Goal: Task Accomplishment & Management: Use online tool/utility

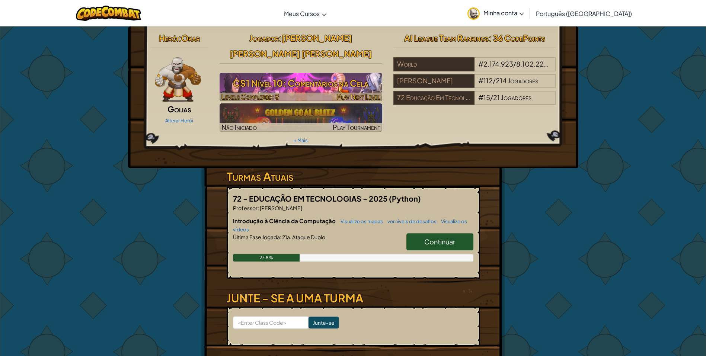
click at [322, 75] on h3 "CS1 Nível 10: Comentários na Cela" at bounding box center [301, 83] width 163 height 17
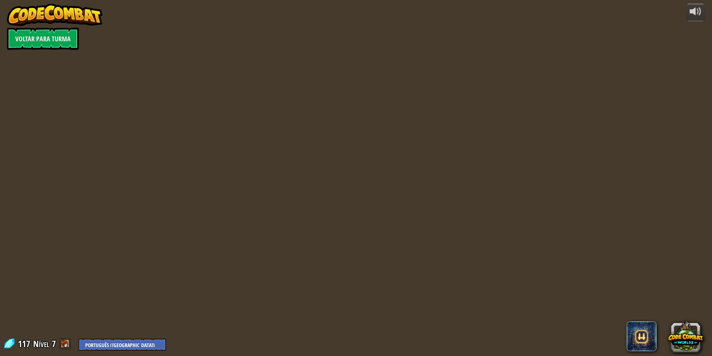
select select "pt-BR"
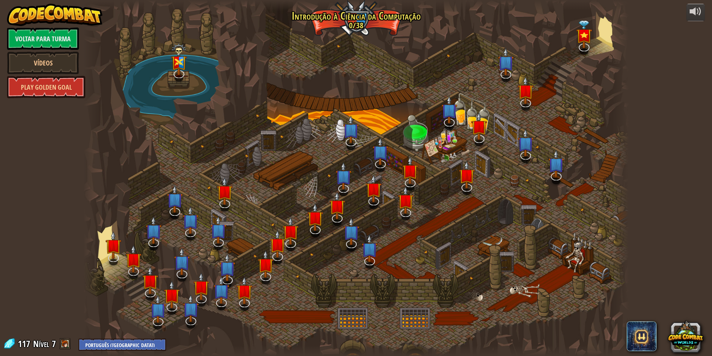
select select "pt-BR"
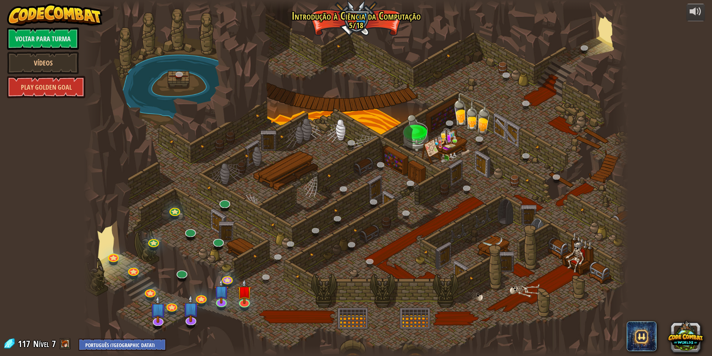
select select "pt-BR"
click at [243, 300] on img at bounding box center [244, 286] width 15 height 34
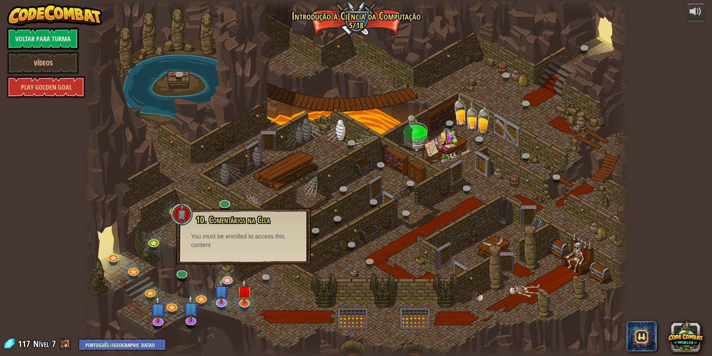
click at [176, 252] on div "10. Comentários na Cela Você está preso em uma cela com um feiticeiro famoso! D…" at bounding box center [243, 237] width 135 height 56
click at [182, 271] on link at bounding box center [180, 271] width 15 height 15
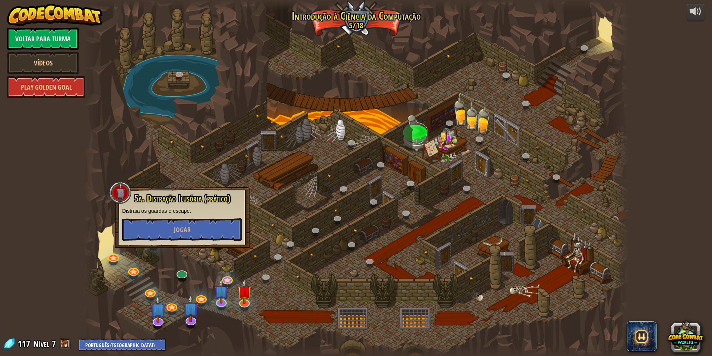
click at [210, 92] on div at bounding box center [355, 178] width 545 height 356
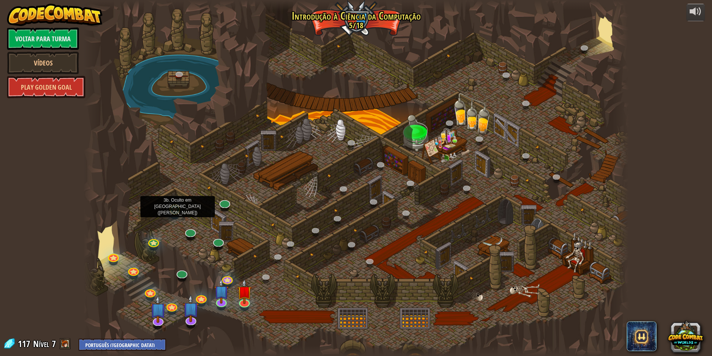
click at [175, 210] on link at bounding box center [174, 209] width 15 height 15
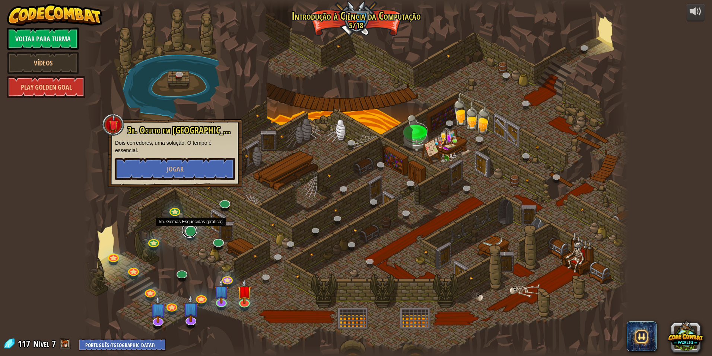
click at [188, 230] on link at bounding box center [189, 230] width 15 height 15
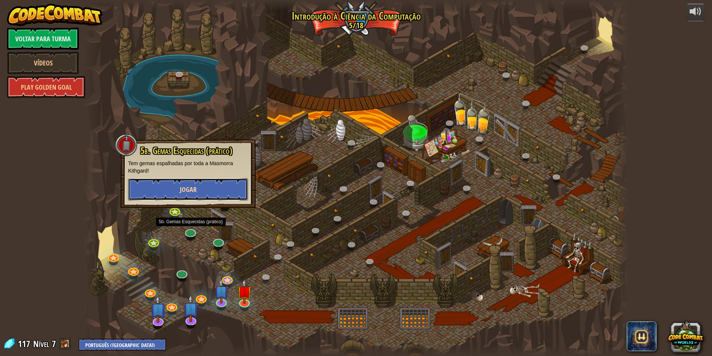
click at [187, 195] on button "Jogar" at bounding box center [188, 189] width 120 height 22
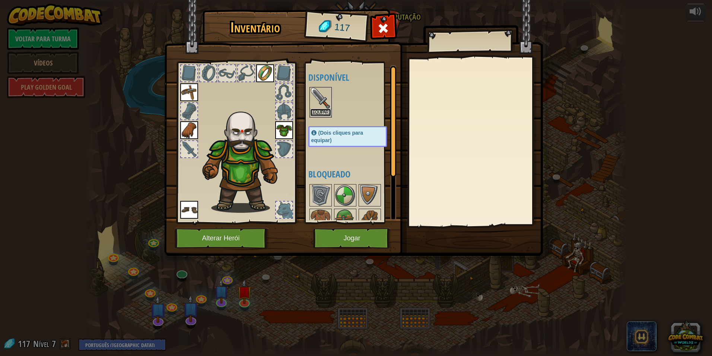
click at [325, 111] on button "Equipar" at bounding box center [320, 113] width 21 height 8
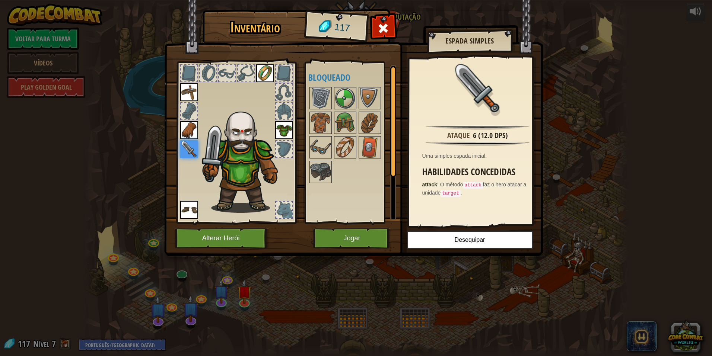
drag, startPoint x: 354, startPoint y: 252, endPoint x: 352, endPoint y: 234, distance: 18.4
click at [354, 252] on img at bounding box center [353, 121] width 379 height 270
click at [352, 233] on button "Jogar" at bounding box center [352, 238] width 78 height 20
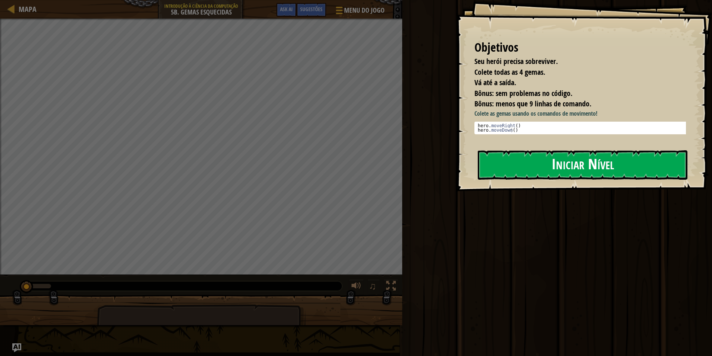
click at [558, 170] on button "Iniciar Nível" at bounding box center [583, 164] width 210 height 29
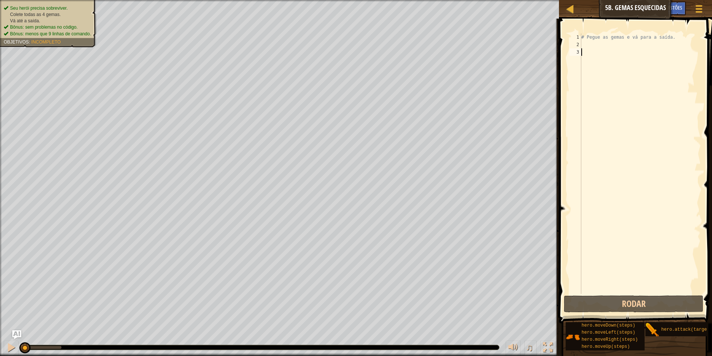
type textarea "h"
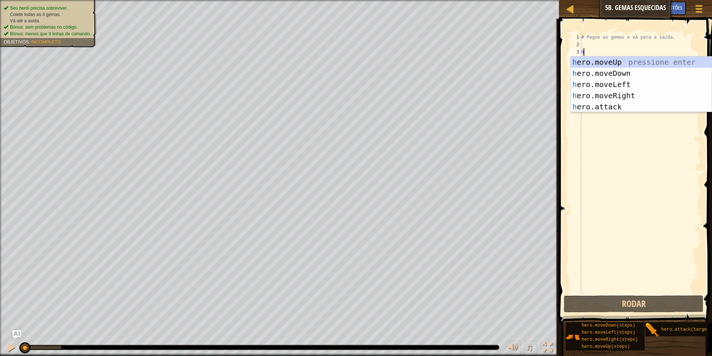
scroll to position [3, 0]
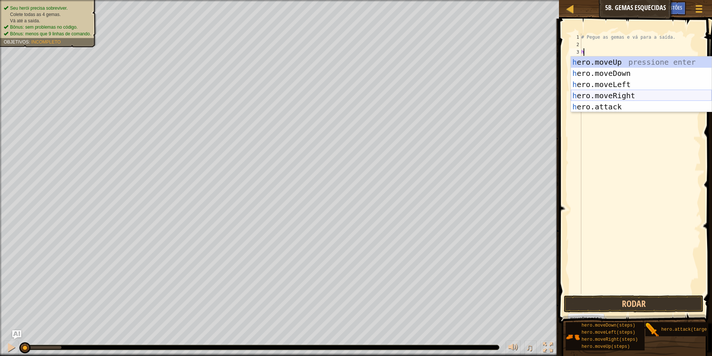
click at [625, 97] on div "h ero.moveUp pressione enter h ero.moveDown pressione enter h ero.moveLeft pres…" at bounding box center [641, 96] width 141 height 78
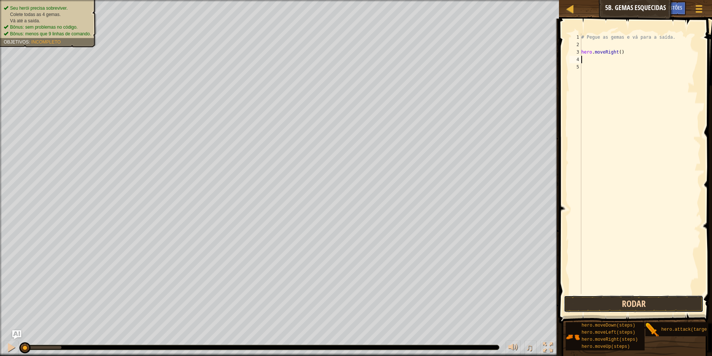
click at [594, 310] on button "Rodar" at bounding box center [634, 304] width 140 height 17
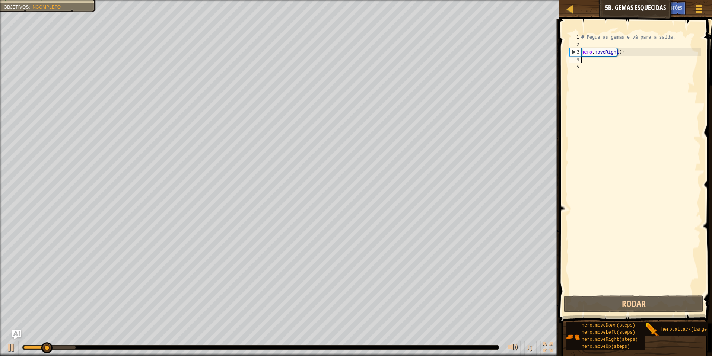
type textarea "h"
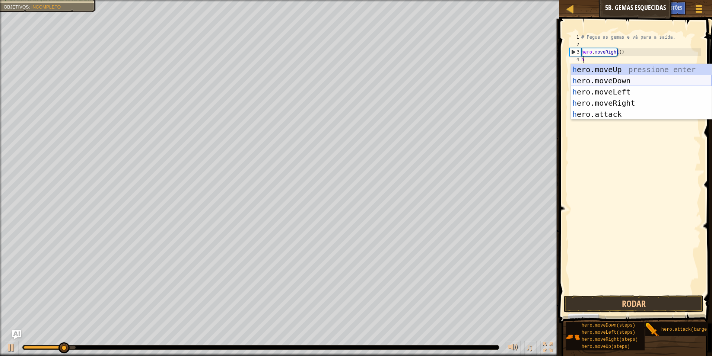
click at [605, 82] on div "h ero.moveUp pressione enter h ero.moveDown pressione enter h ero.moveLeft pres…" at bounding box center [641, 103] width 141 height 78
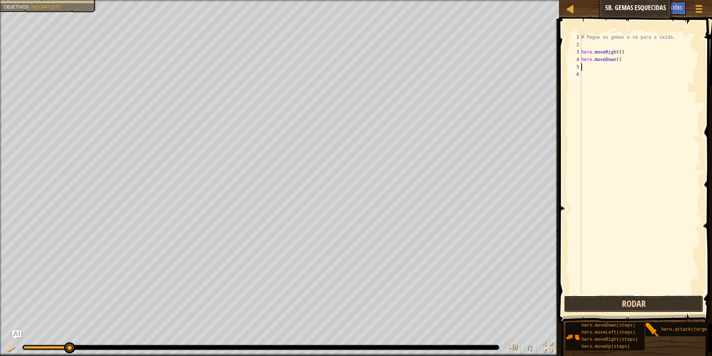
click at [617, 299] on button "Rodar" at bounding box center [634, 304] width 140 height 17
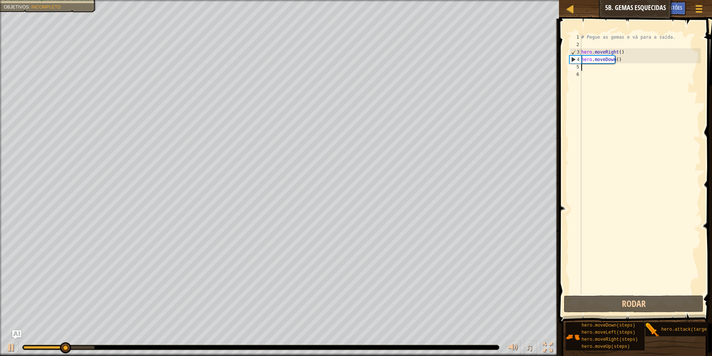
type textarea "h"
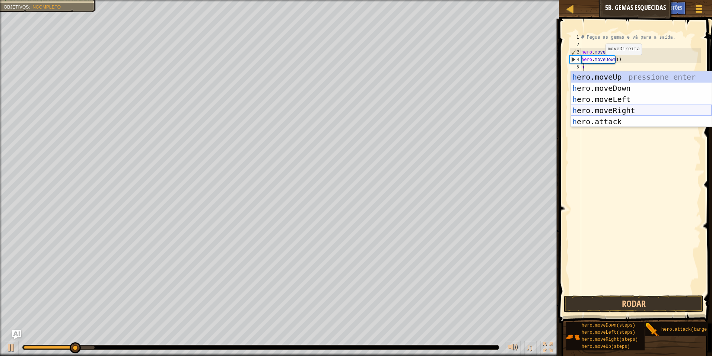
click at [610, 111] on div "h ero.moveUp pressione enter h ero.moveDown pressione enter h ero.moveLeft pres…" at bounding box center [641, 110] width 141 height 78
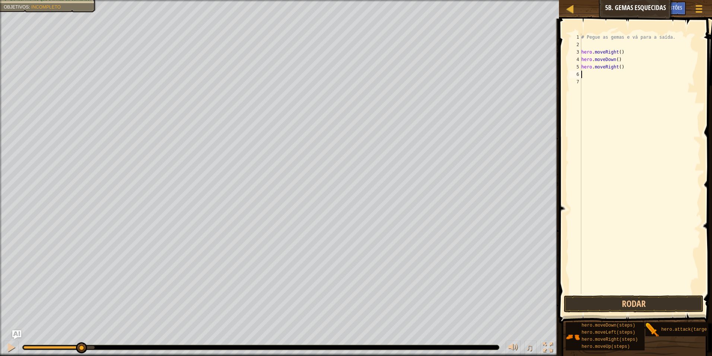
click at [617, 68] on div "# Pegue as gemas e vá para a saída. hero . moveRight ( ) hero . moveDown ( ) he…" at bounding box center [640, 172] width 121 height 276
click at [611, 70] on div "# Pegue as gemas e vá para a saída. hero . moveRight ( ) hero . moveDown ( ) he…" at bounding box center [640, 172] width 121 height 276
click at [615, 69] on div "# Pegue as gemas e vá para a saída. hero . moveRight ( ) hero . moveDown ( ) he…" at bounding box center [640, 172] width 121 height 276
type textarea "hero.moveRight(2)"
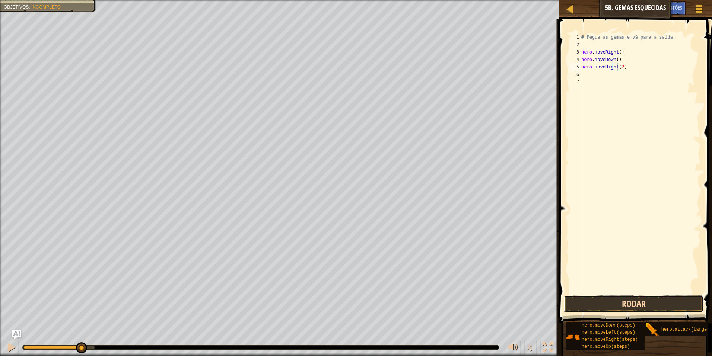
click at [636, 306] on button "Rodar" at bounding box center [634, 304] width 140 height 17
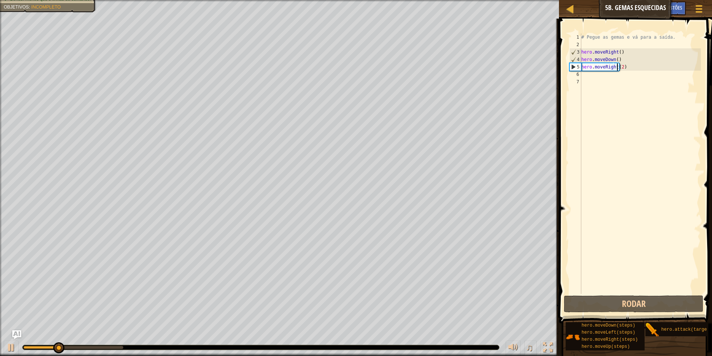
click at [589, 79] on div "# Pegue as gemas e vá para a saída. hero . moveRight ( ) hero . moveDown ( ) he…" at bounding box center [640, 172] width 121 height 276
click at [589, 76] on div "# Pegue as gemas e vá para a saída. hero . moveRight ( ) hero . moveDown ( ) he…" at bounding box center [640, 172] width 121 height 276
type textarea "h"
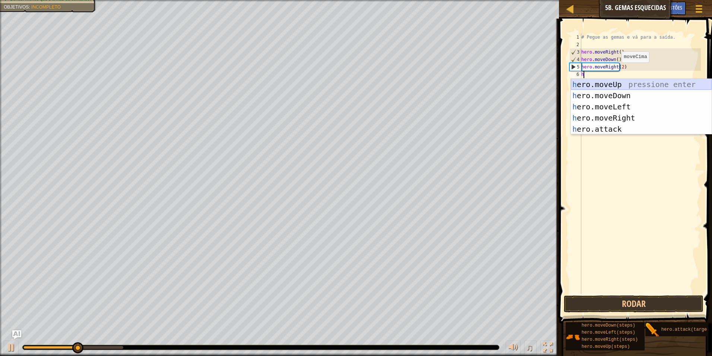
click at [600, 82] on div "h ero.moveUp pressione enter h ero.moveDown pressione enter h ero.moveLeft pres…" at bounding box center [641, 118] width 141 height 78
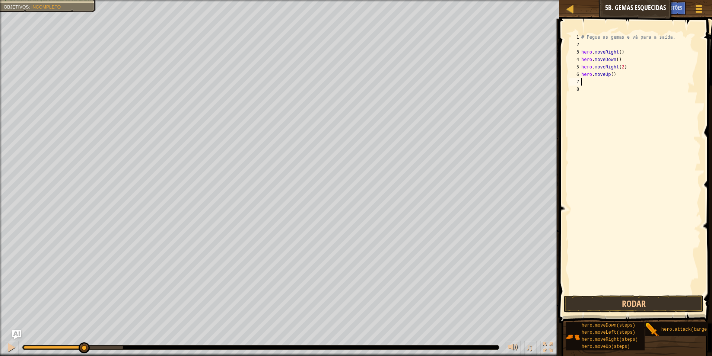
type textarea "h"
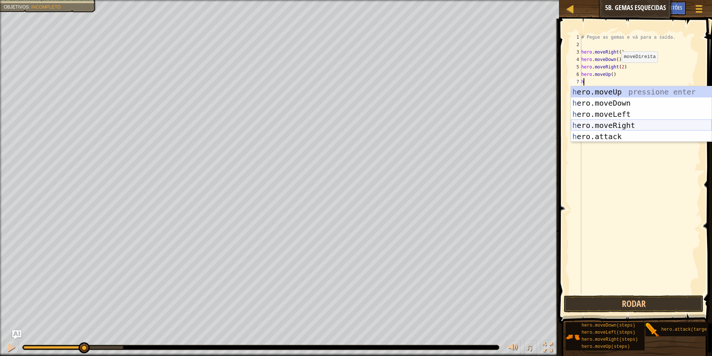
click at [608, 121] on div "h ero.moveUp pressione enter h ero.moveDown pressione enter h ero.moveLeft pres…" at bounding box center [641, 125] width 141 height 78
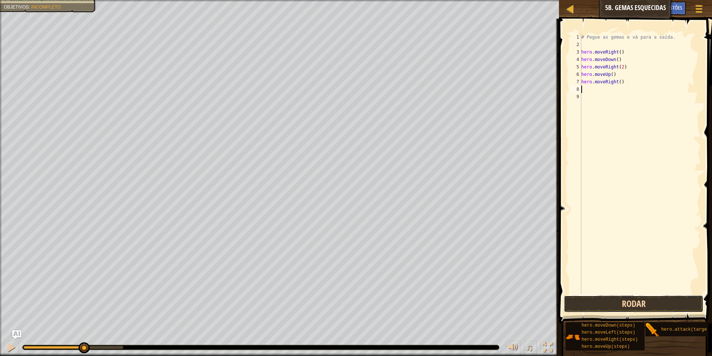
click at [616, 304] on button "Rodar" at bounding box center [634, 304] width 140 height 17
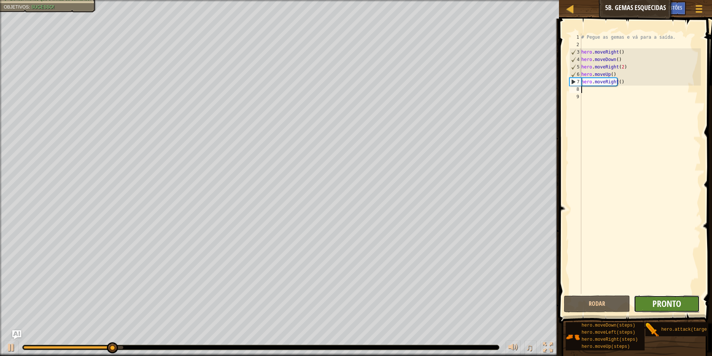
click at [665, 303] on span "Pronto" at bounding box center [666, 304] width 29 height 12
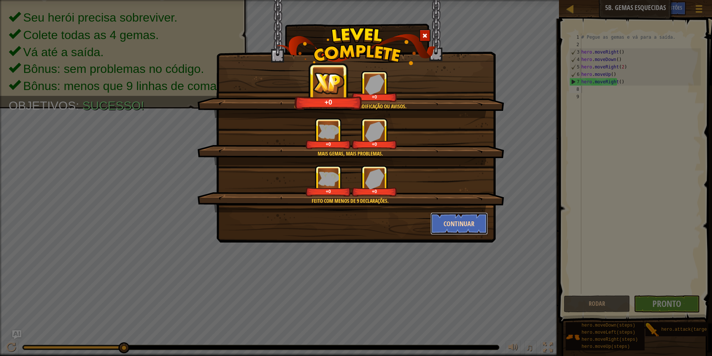
click at [469, 229] on button "Continuar" at bounding box center [459, 224] width 58 height 22
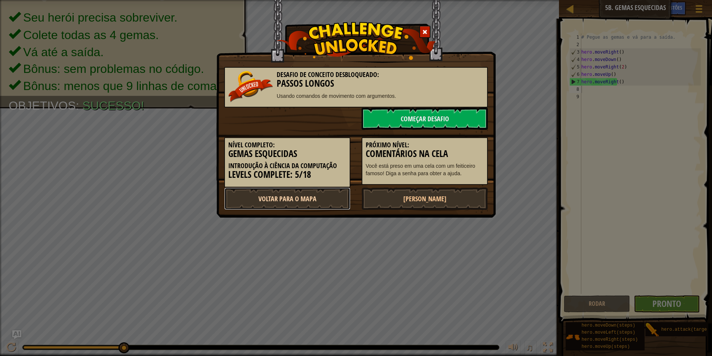
click at [308, 196] on link "Voltar para o Mapa" at bounding box center [287, 199] width 126 height 22
select select "pt-BR"
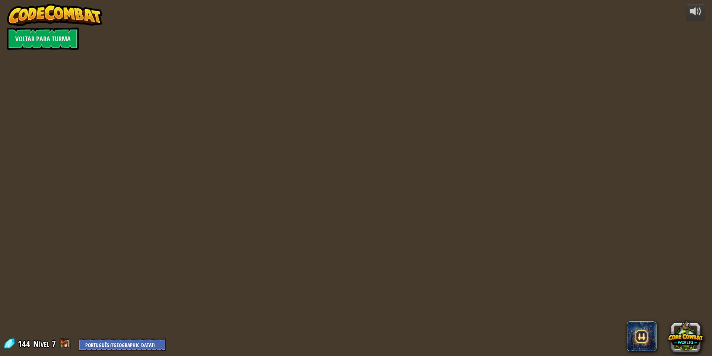
select select "pt-BR"
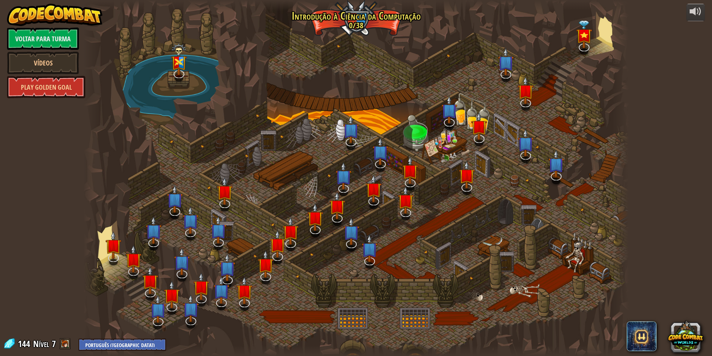
select select "pt-BR"
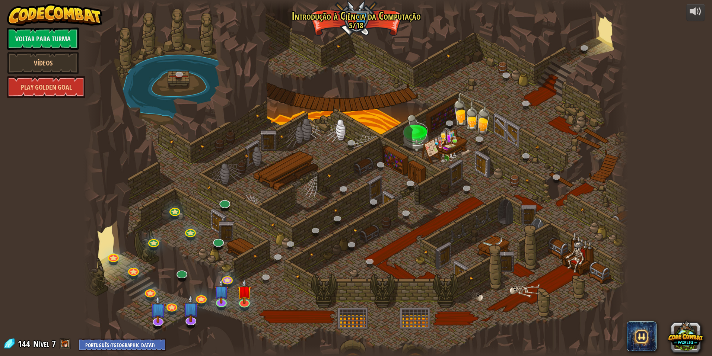
select select "pt-BR"
click at [214, 242] on link at bounding box center [217, 240] width 15 height 15
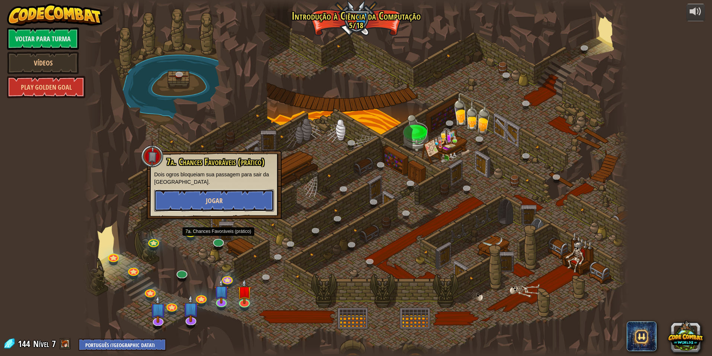
click at [209, 198] on span "Jogar" at bounding box center [214, 200] width 17 height 9
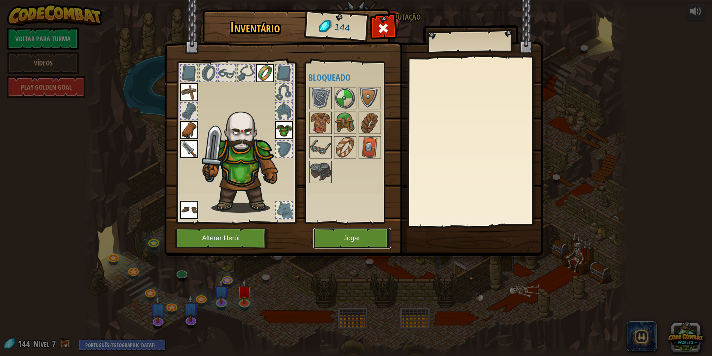
click at [360, 236] on button "Jogar" at bounding box center [352, 238] width 78 height 20
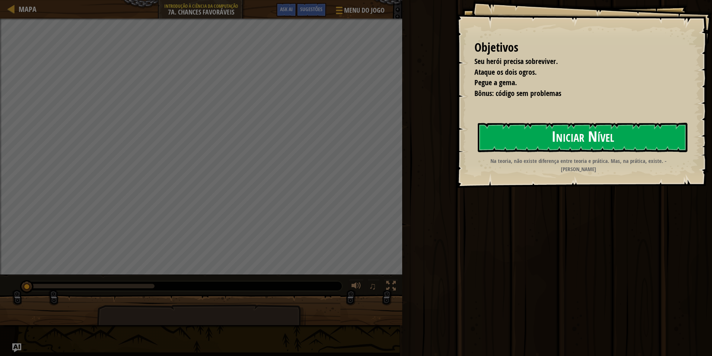
click at [633, 137] on button "Iniciar Nível" at bounding box center [583, 137] width 210 height 29
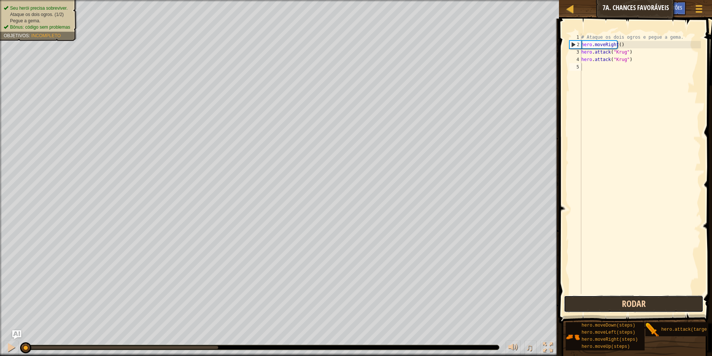
click at [630, 306] on button "Rodar" at bounding box center [634, 304] width 140 height 17
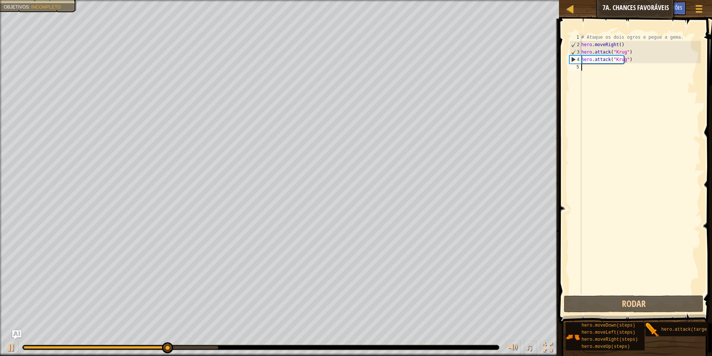
type textarea "h"
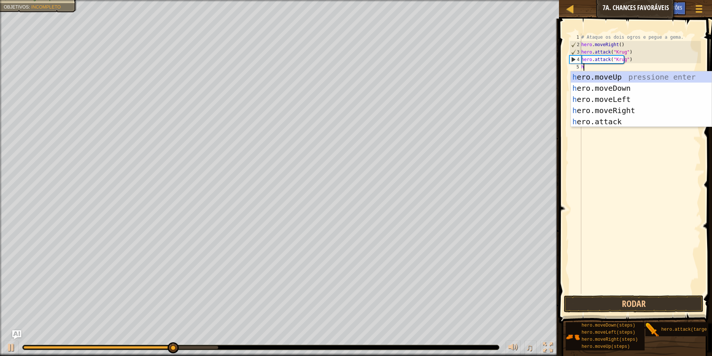
scroll to position [3, 0]
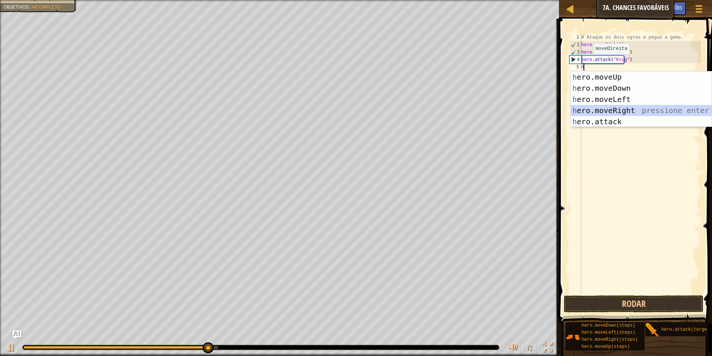
click at [615, 111] on div "h ero.moveUp pressione enter h ero.moveDown pressione enter h ero.moveLeft pres…" at bounding box center [641, 110] width 141 height 78
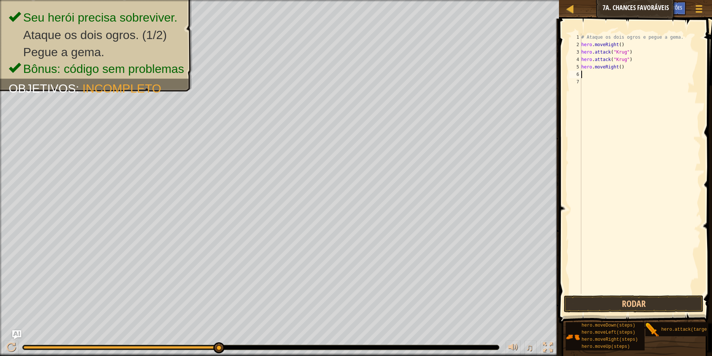
type textarea "h"
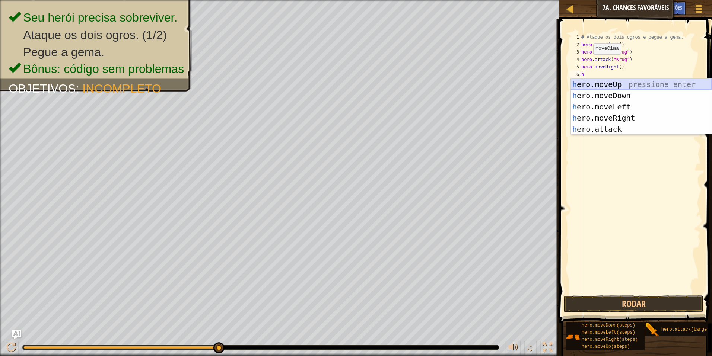
click at [599, 86] on div "h ero.moveUp pressione enter h ero.moveDown pressione enter h ero.moveLeft pres…" at bounding box center [641, 118] width 141 height 78
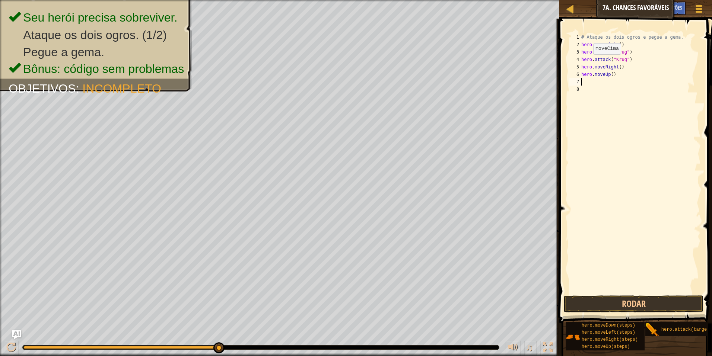
type textarea "h"
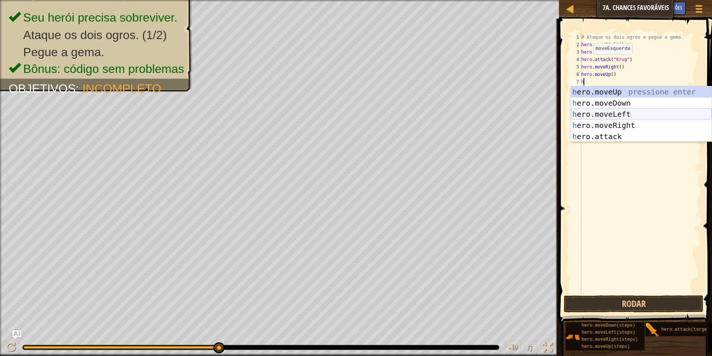
click at [601, 114] on div "h ero.moveUp pressione enter h ero.moveDown pressione enter h ero.moveLeft pres…" at bounding box center [641, 125] width 141 height 78
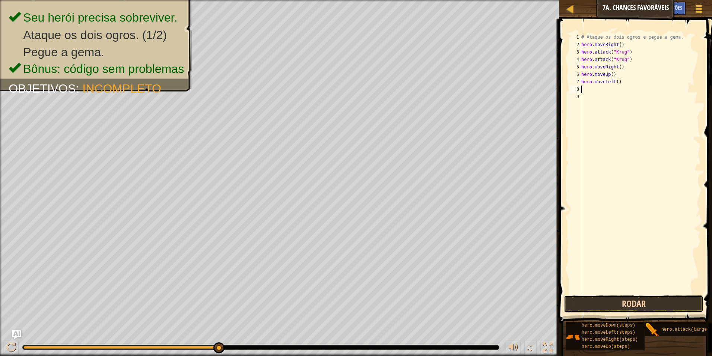
click at [583, 296] on button "Rodar" at bounding box center [634, 304] width 140 height 17
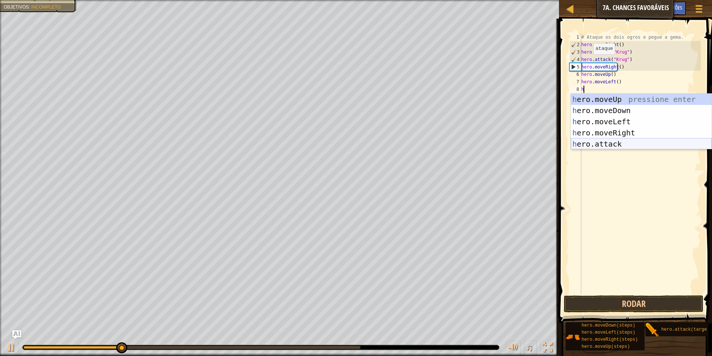
click at [608, 141] on div "h ero.moveUp pressione enter h ero.moveDown pressione enter h ero.moveLeft pres…" at bounding box center [641, 133] width 141 height 78
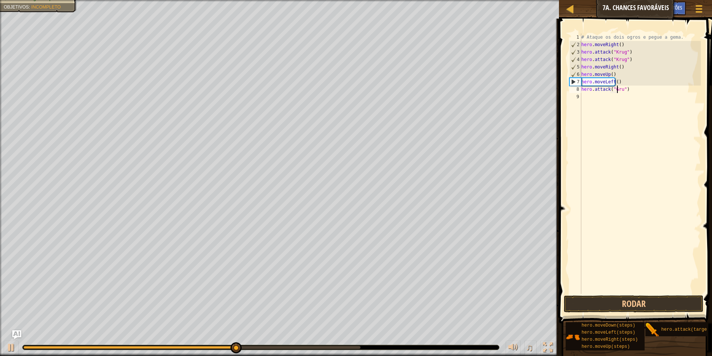
scroll to position [3, 3]
type textarea "hero.attack("Grump")"
click at [605, 298] on button "Rodar" at bounding box center [634, 304] width 140 height 17
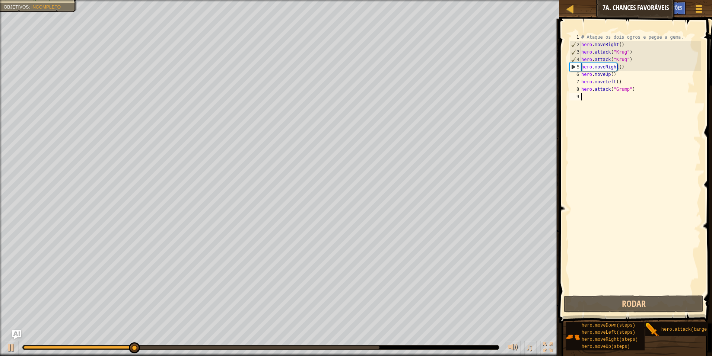
click at [589, 102] on div "# Ataque os dois ogros e pegue a gema. hero . moveRight ( ) hero . attack ( "Kr…" at bounding box center [640, 172] width 121 height 276
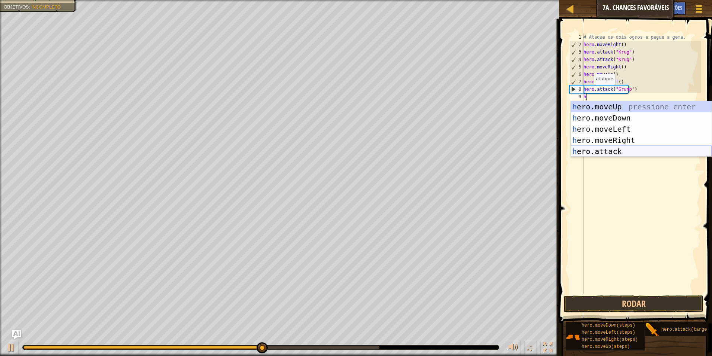
click at [604, 152] on div "h ero.moveUp pressione enter h ero.moveDown pressione enter h ero.moveLeft pres…" at bounding box center [641, 140] width 141 height 78
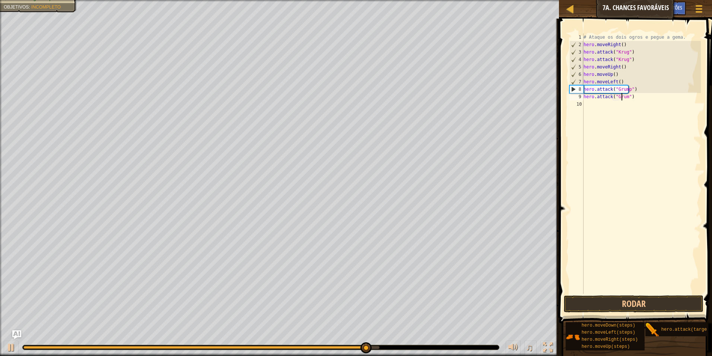
scroll to position [3, 3]
type textarea "hero.attack("Grump")"
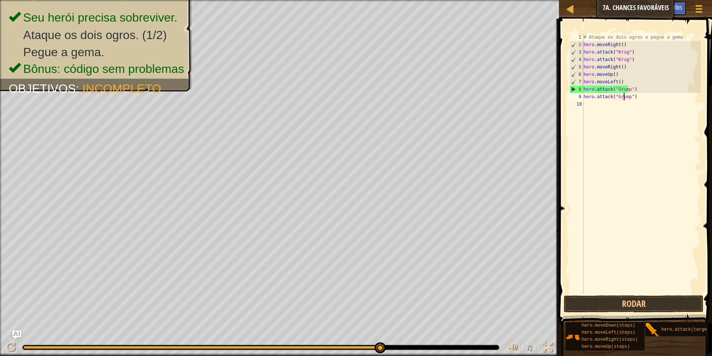
scroll to position [3, 0]
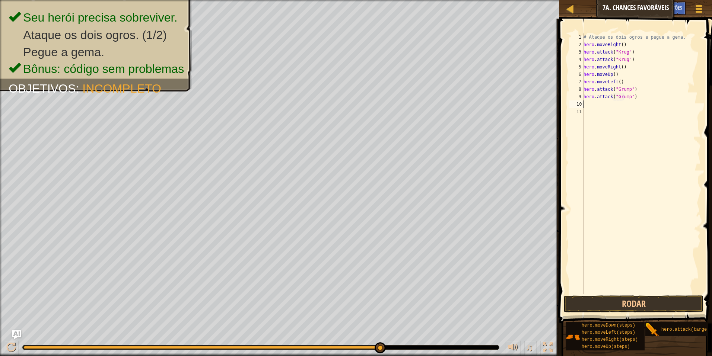
type textarea "h"
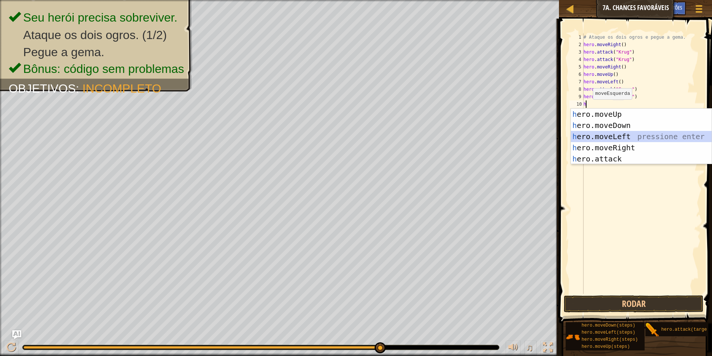
click at [616, 136] on div "h ero.moveUp pressione enter h ero.moveDown pressione enter h ero.moveLeft pres…" at bounding box center [641, 148] width 141 height 78
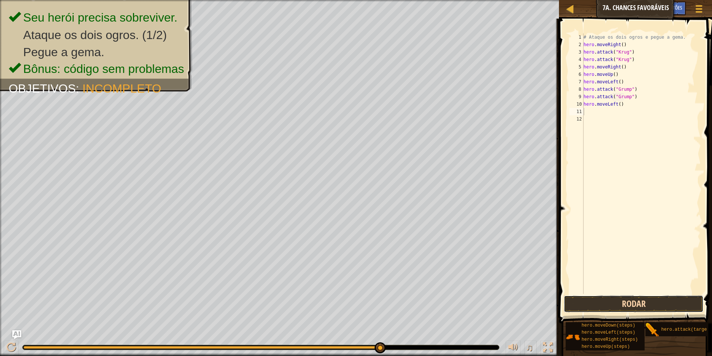
click at [619, 303] on button "Rodar" at bounding box center [634, 304] width 140 height 17
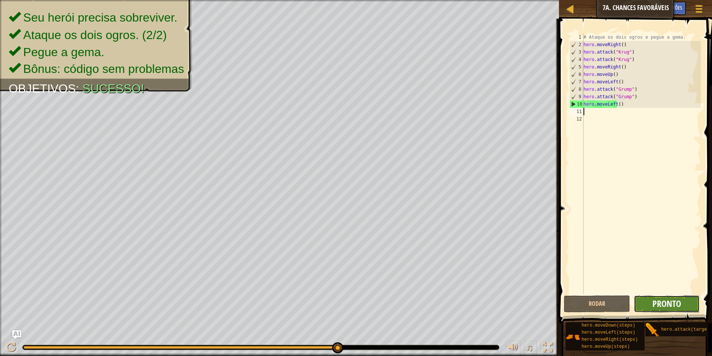
click at [671, 304] on span "Pronto" at bounding box center [666, 304] width 29 height 12
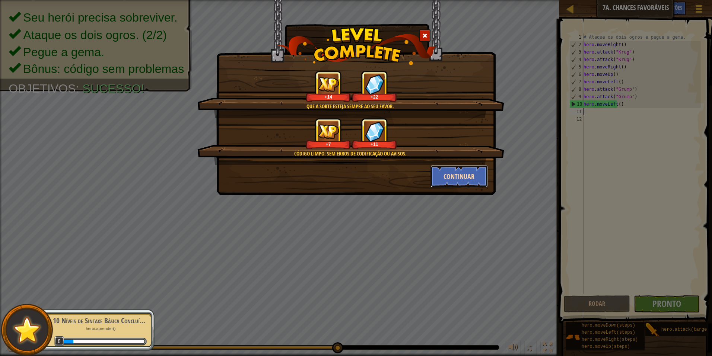
click at [461, 175] on button "Continuar" at bounding box center [459, 176] width 58 height 22
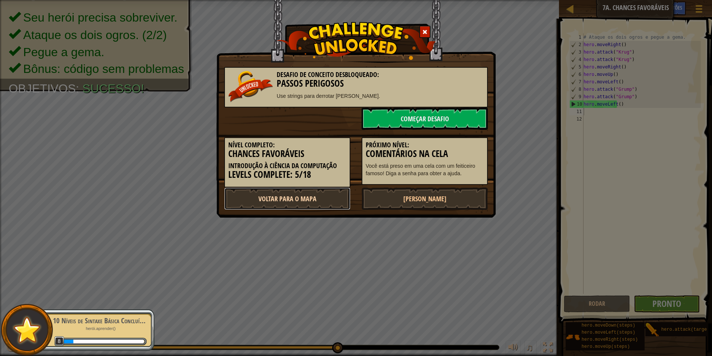
click at [274, 202] on link "Voltar para o Mapa" at bounding box center [287, 199] width 126 height 22
select select "pt-BR"
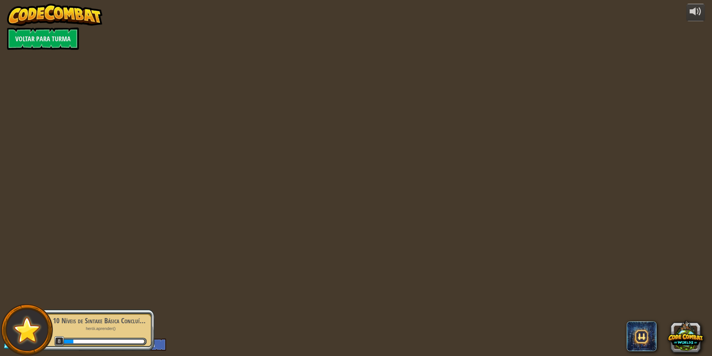
select select "pt-BR"
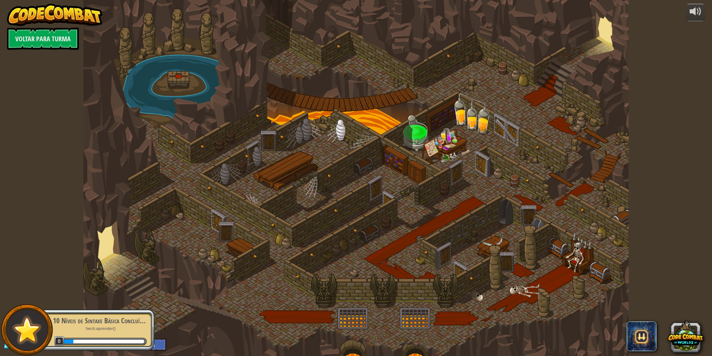
select select "pt-BR"
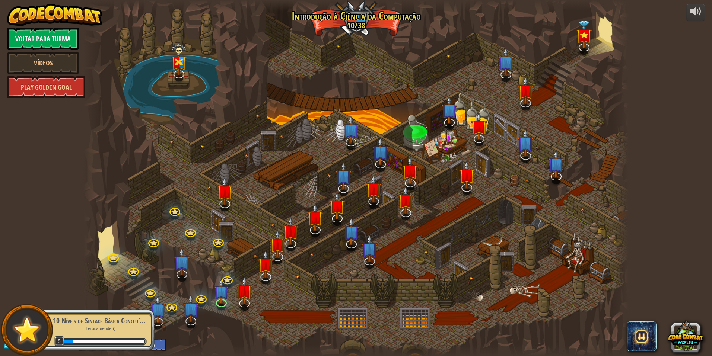
select select "pt-BR"
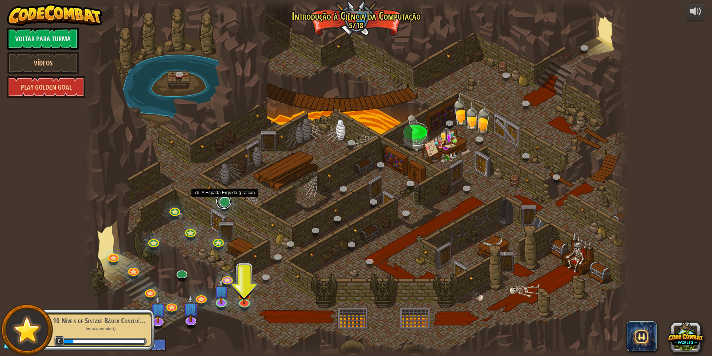
click at [229, 202] on link at bounding box center [223, 201] width 15 height 15
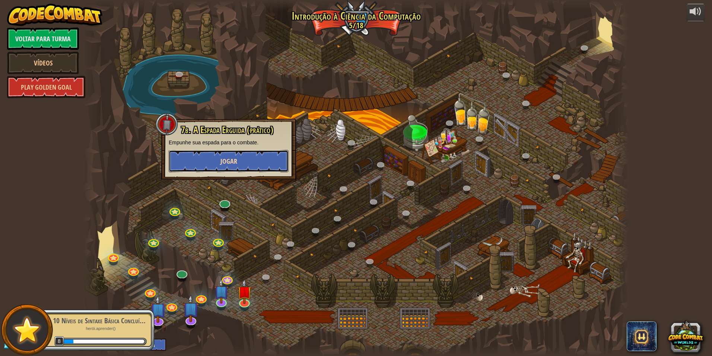
click at [237, 162] on button "Jogar" at bounding box center [229, 161] width 120 height 22
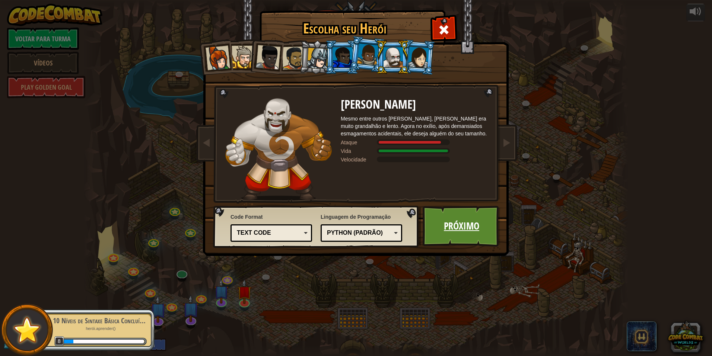
click at [472, 226] on link "Próximo" at bounding box center [462, 226] width 78 height 41
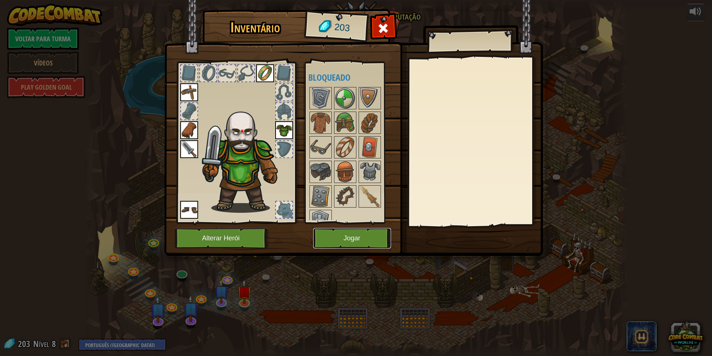
click at [331, 236] on button "Jogar" at bounding box center [352, 238] width 78 height 20
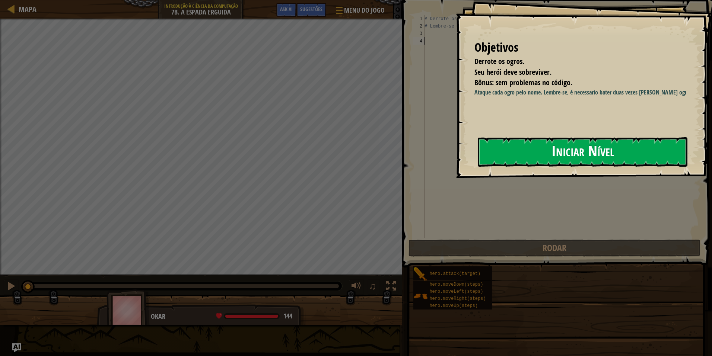
click at [558, 137] on button "Iniciar Nível" at bounding box center [583, 151] width 210 height 29
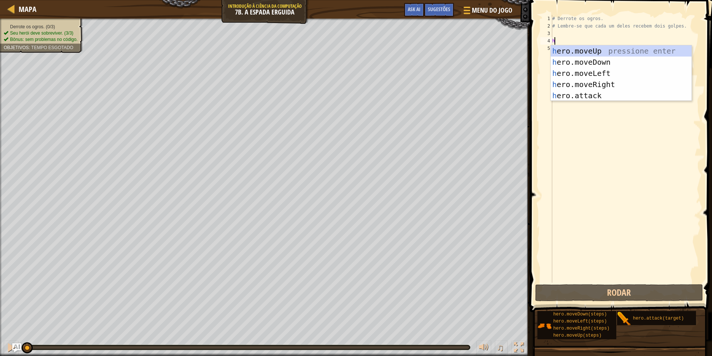
scroll to position [3, 0]
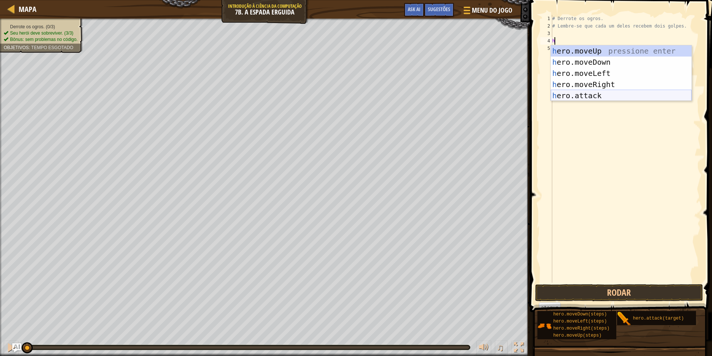
click at [573, 94] on div "h ero.moveUp pressione enter h ero.moveDown pressione enter h ero.moveLeft pres…" at bounding box center [621, 84] width 141 height 78
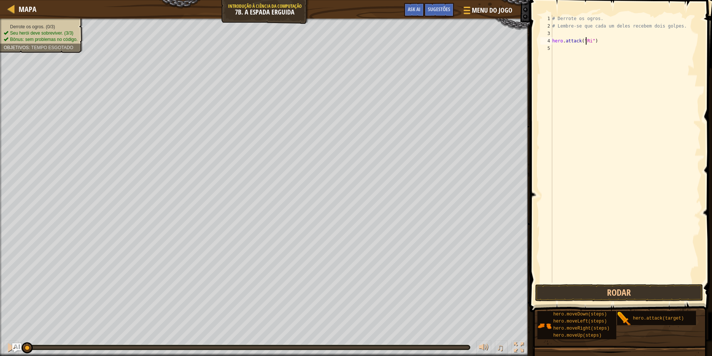
type textarea "hero.attack("Rig")"
click at [560, 49] on div "# Derrote os ogros. # Lembre-se que cada um deles recebem dois golpes. hero . a…" at bounding box center [626, 156] width 150 height 283
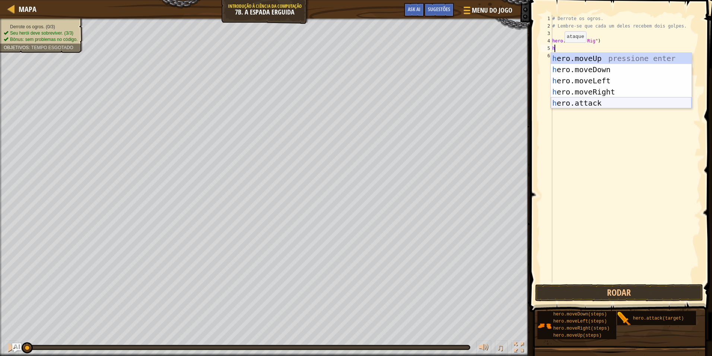
click at [597, 98] on div "h ero.moveUp pressione enter h ero.moveDown pressione enter h ero.moveLeft pres…" at bounding box center [621, 92] width 141 height 78
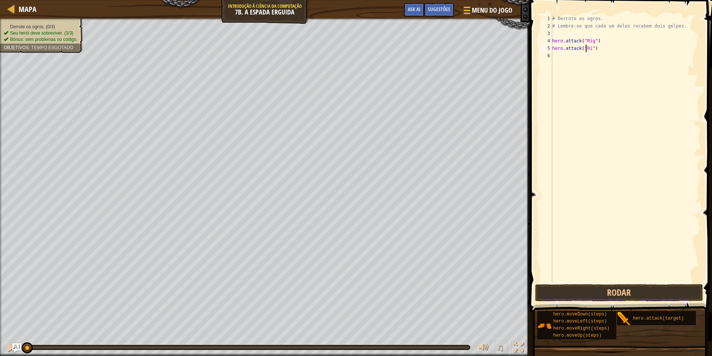
scroll to position [3, 3]
type textarea "hero.attack("Rig")"
click at [610, 295] on button "Rodar" at bounding box center [619, 292] width 168 height 17
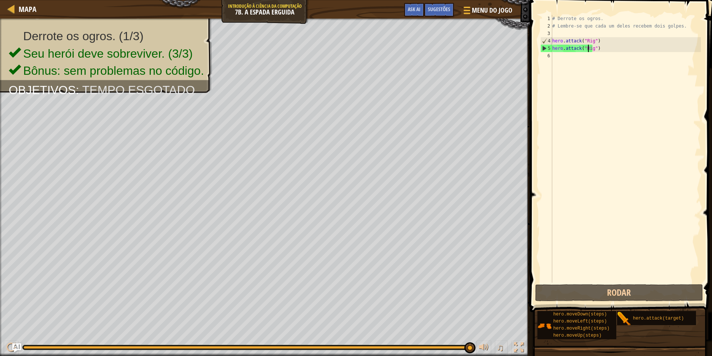
click at [562, 57] on div "# Derrote os ogros. # Lembre-se que cada um deles recebem dois golpes. hero . a…" at bounding box center [626, 156] width 150 height 283
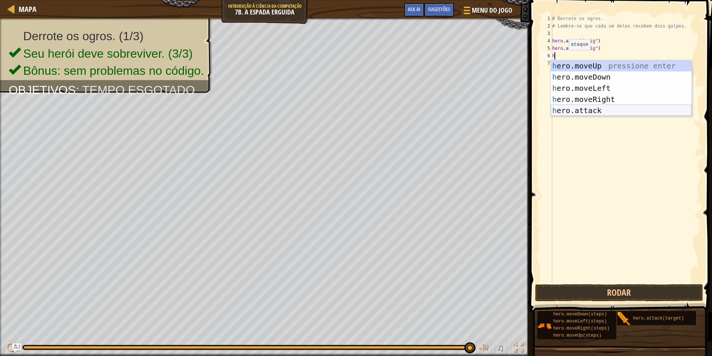
click at [574, 106] on div "h ero.moveUp pressione enter h ero.moveDown pressione enter h ero.moveLeft pres…" at bounding box center [621, 99] width 141 height 78
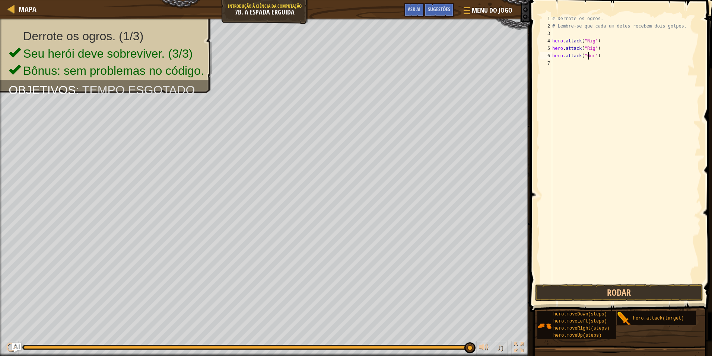
scroll to position [3, 3]
type textarea "hero.attack("Gurt")"
click at [557, 65] on div "# Derrote os ogros. # Lembre-se que cada um deles recebem dois golpes. hero . a…" at bounding box center [626, 156] width 150 height 283
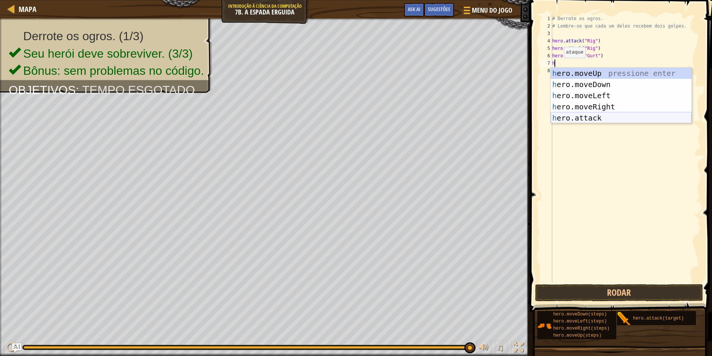
click at [576, 115] on div "h ero.moveUp pressione enter h ero.moveDown pressione enter h ero.moveLeft pres…" at bounding box center [621, 107] width 141 height 78
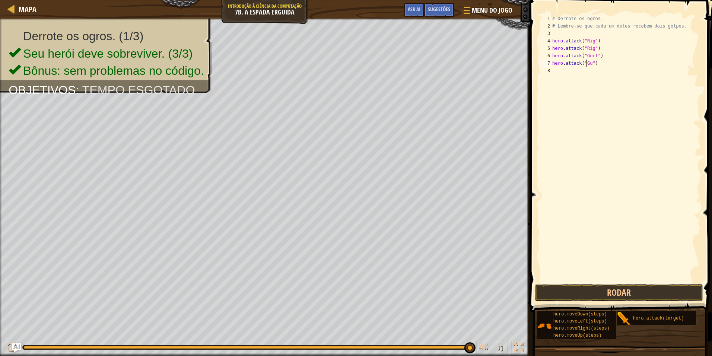
scroll to position [3, 3]
type textarea "hero.attack("Gurt")"
click at [553, 67] on div "# Derrote os ogros. # Lembre-se que cada um deles recebem dois golpes. hero . a…" at bounding box center [626, 156] width 150 height 283
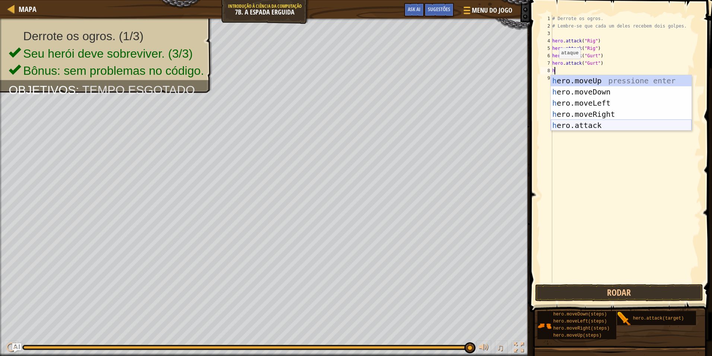
click at [563, 122] on div "h ero.moveUp pressione enter h ero.moveDown pressione enter h ero.moveLeft pres…" at bounding box center [621, 114] width 141 height 78
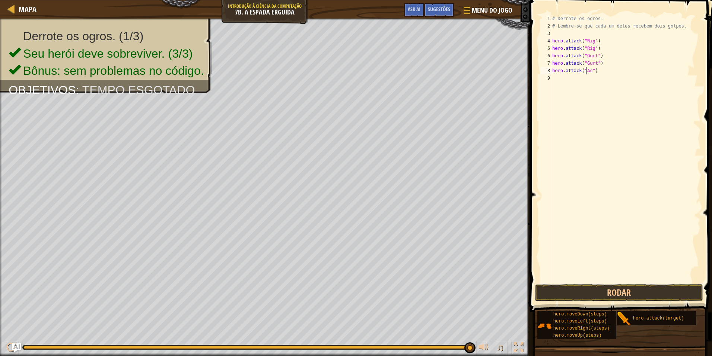
type textarea "hero.attack("Ack")"
click at [554, 78] on div "# Derrote os ogros. # Lembre-se que cada um deles recebem dois golpes. hero . a…" at bounding box center [626, 156] width 150 height 283
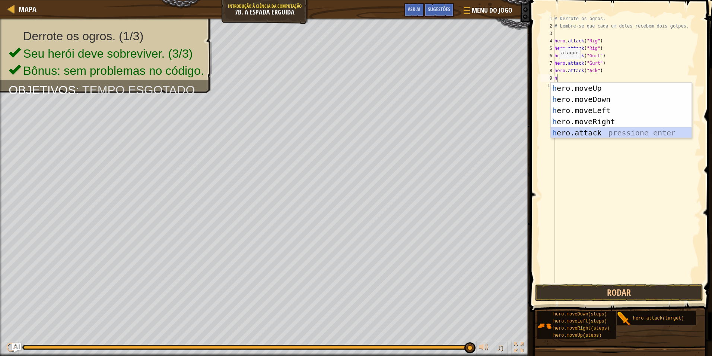
click at [581, 130] on div "h ero.moveUp pressione enter h ero.moveDown pressione enter h ero.moveLeft pres…" at bounding box center [621, 122] width 141 height 78
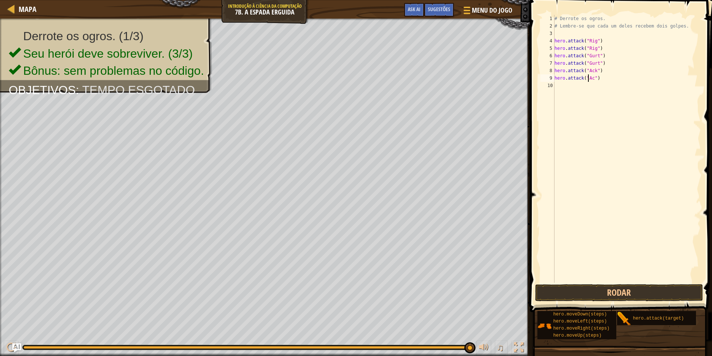
scroll to position [3, 3]
type textarea "hero.attack("Ack")"
click at [650, 289] on button "Rodar" at bounding box center [619, 292] width 168 height 17
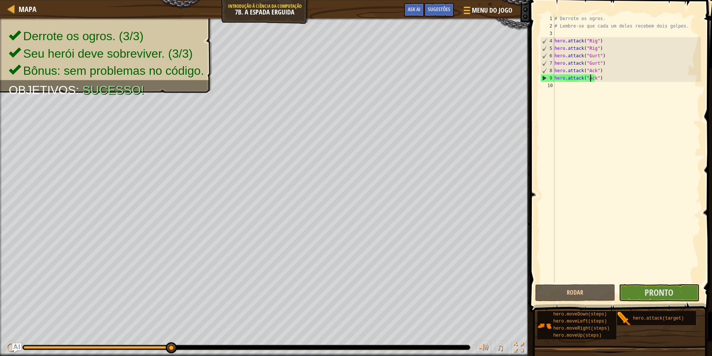
click at [561, 90] on div "# Derrote os ogros. # Lembre-se que cada um deles recebem dois golpes. hero . a…" at bounding box center [627, 156] width 148 height 283
type textarea "h"
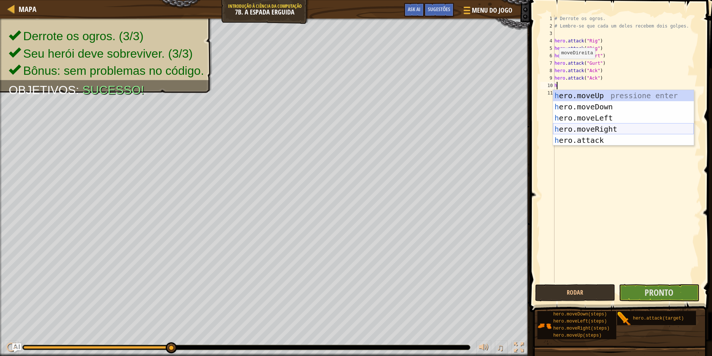
click at [585, 125] on div "h ero.moveUp pressione enter h ero.moveDown pressione enter h ero.moveLeft pres…" at bounding box center [623, 129] width 141 height 78
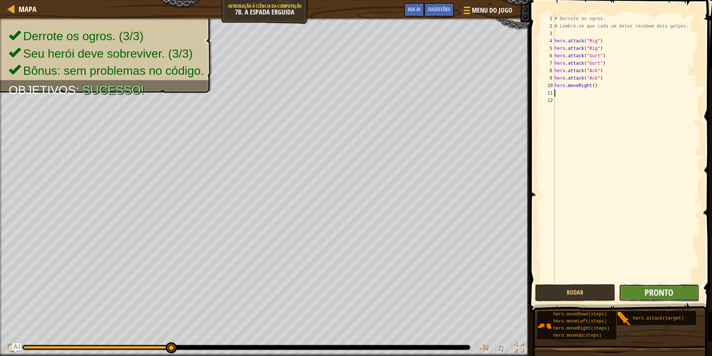
click at [656, 292] on span "Pronto" at bounding box center [658, 293] width 29 height 12
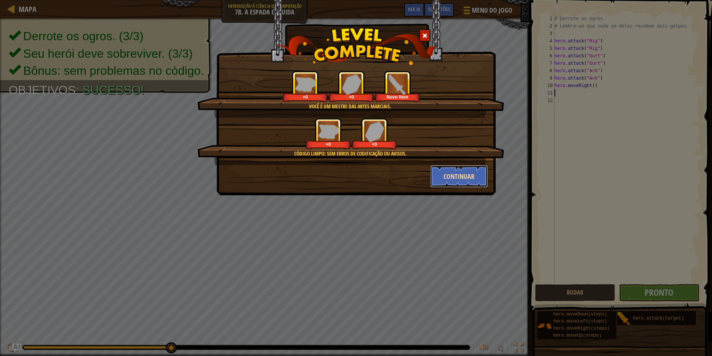
click at [477, 181] on button "Continuar" at bounding box center [459, 176] width 58 height 22
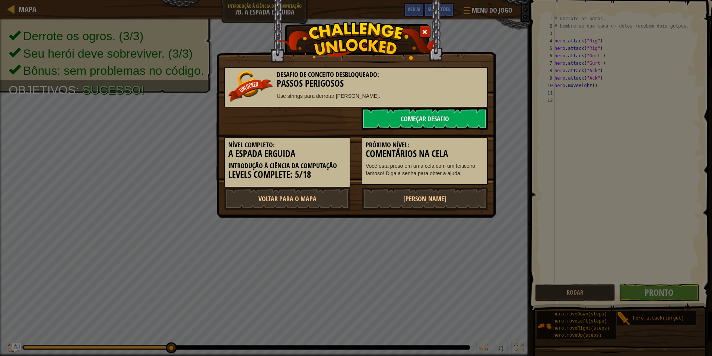
click at [476, 179] on div "Próximo Nível: Comentários na Cela Você está preso em uma cela com um feiticeir…" at bounding box center [425, 161] width 126 height 48
click at [277, 194] on link "Voltar para o Mapa" at bounding box center [287, 199] width 126 height 22
select select "pt-BR"
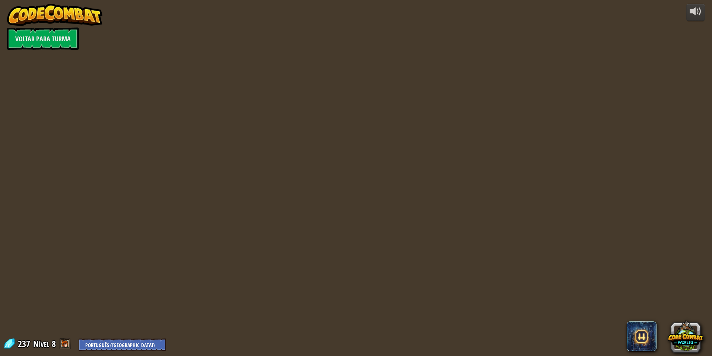
select select "pt-BR"
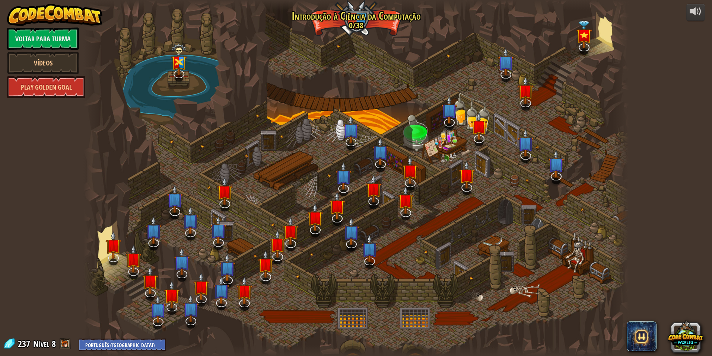
select select "pt-BR"
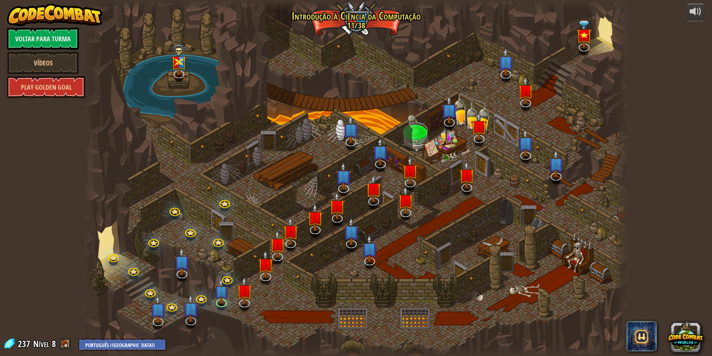
select select "pt-BR"
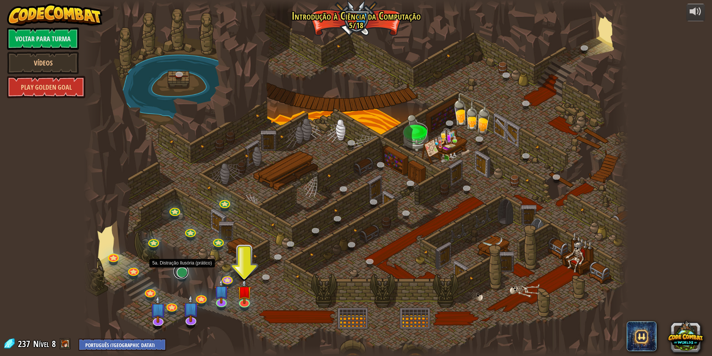
click at [182, 272] on link at bounding box center [180, 271] width 15 height 15
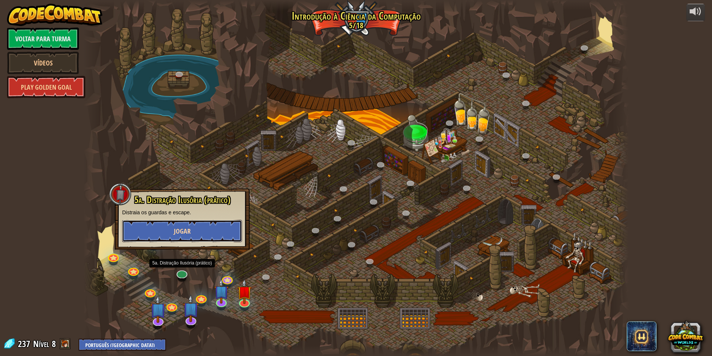
click at [191, 235] on button "Jogar" at bounding box center [182, 231] width 120 height 22
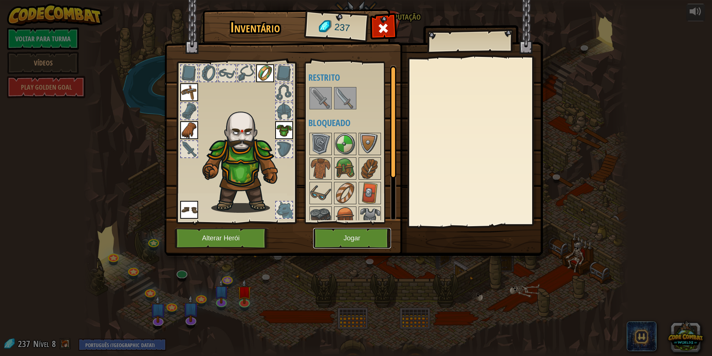
click at [368, 232] on button "Jogar" at bounding box center [352, 238] width 78 height 20
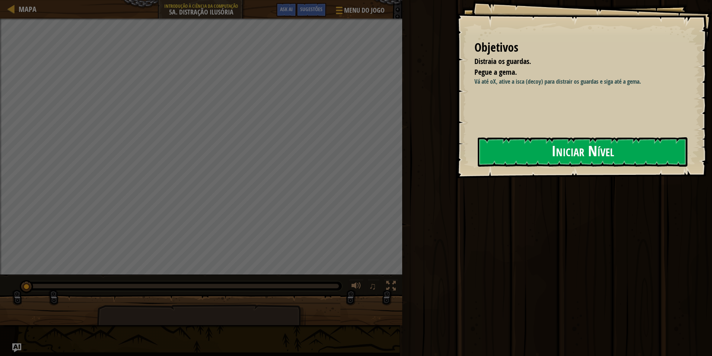
click at [543, 146] on button "Iniciar Nível" at bounding box center [583, 151] width 210 height 29
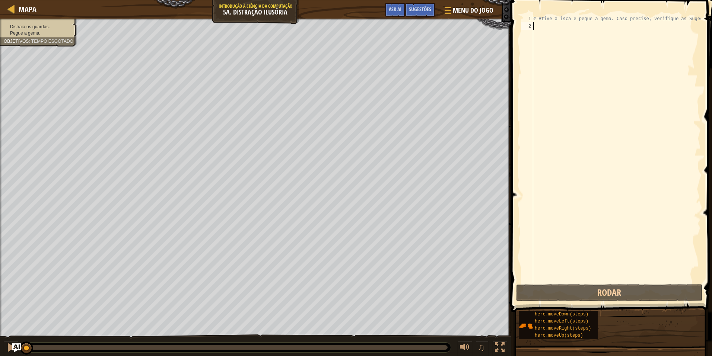
type textarea "h"
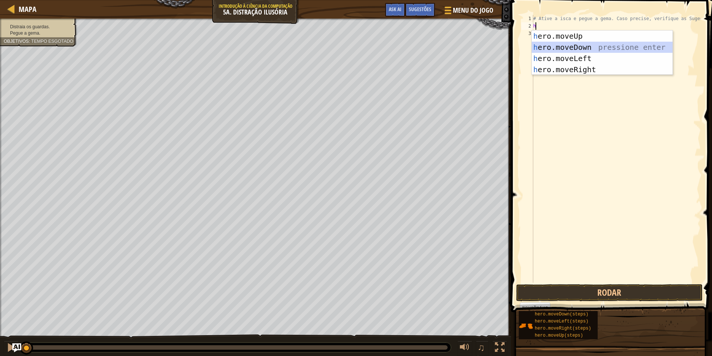
click at [570, 47] on div "h ero.moveUp pressione enter h ero.moveDown pressione enter h ero.moveLeft pres…" at bounding box center [602, 64] width 141 height 67
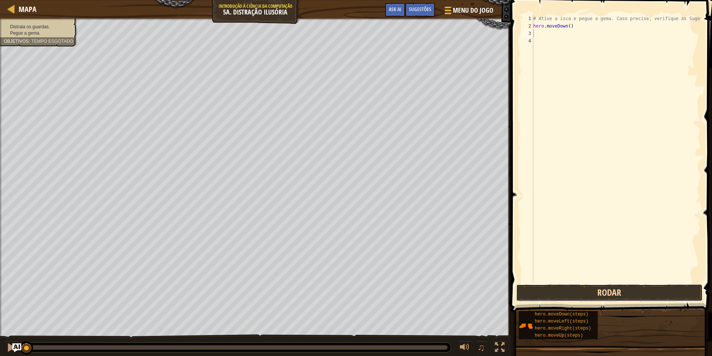
click at [545, 289] on button "Rodar" at bounding box center [609, 292] width 187 height 17
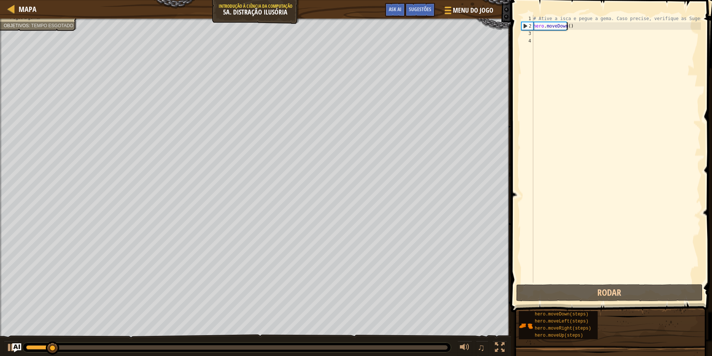
click at [573, 29] on div "# Ative a isca e pegue a gema. Caso precise, verifique as Sugestões. hero . mov…" at bounding box center [616, 156] width 169 height 283
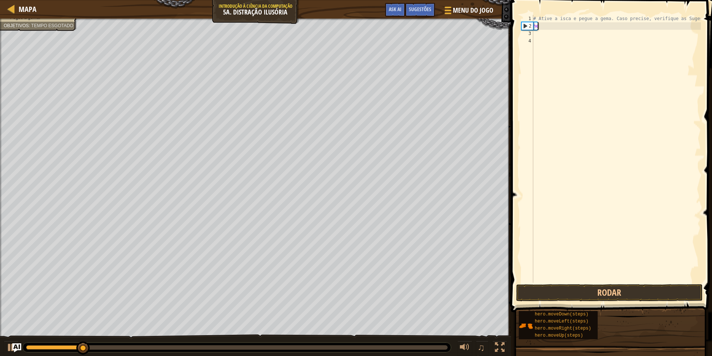
type textarea "h"
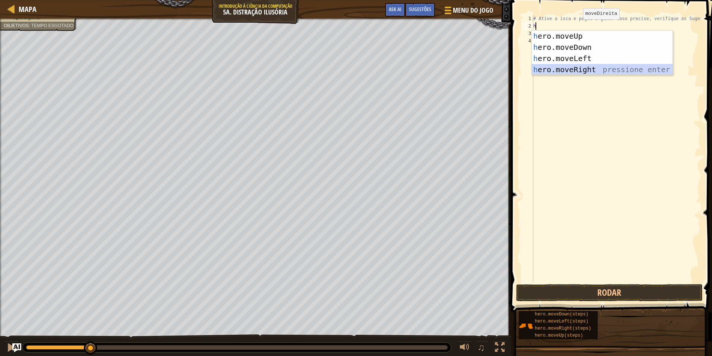
click at [582, 68] on div "h ero.moveUp pressione enter h ero.moveDown pressione enter h ero.moveLeft pres…" at bounding box center [602, 64] width 141 height 67
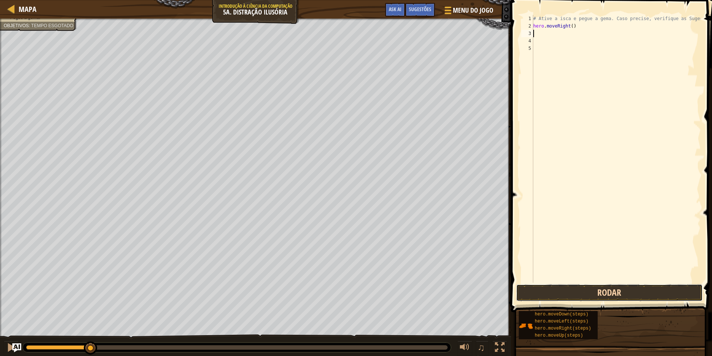
click at [576, 289] on button "Rodar" at bounding box center [609, 292] width 187 height 17
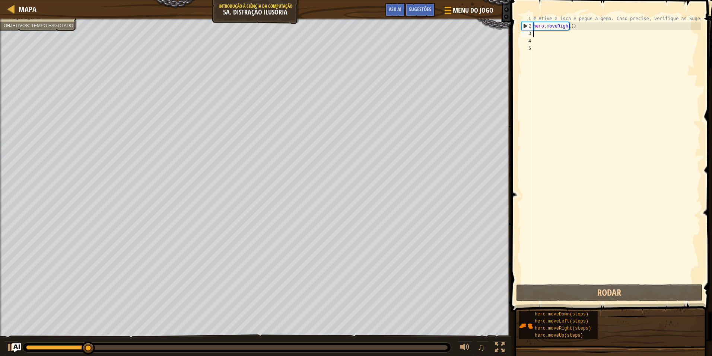
type textarea "h"
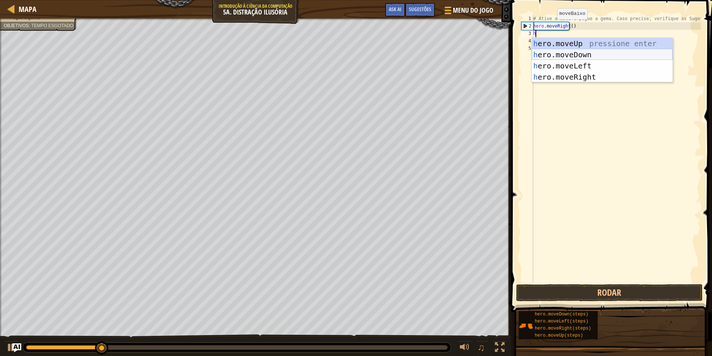
click at [561, 51] on div "h ero.moveUp pressione enter h ero.moveDown pressione enter h ero.moveLeft pres…" at bounding box center [602, 71] width 141 height 67
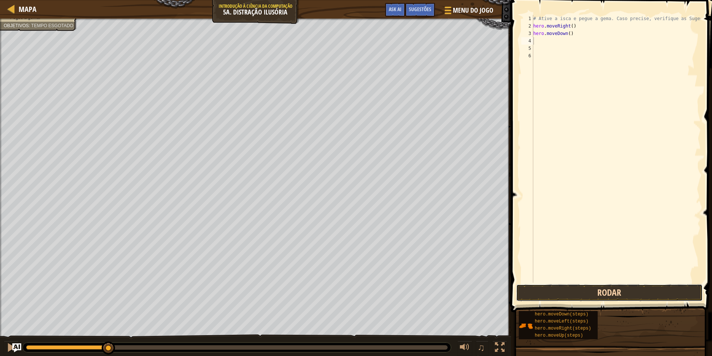
click at [597, 287] on button "Rodar" at bounding box center [609, 292] width 187 height 17
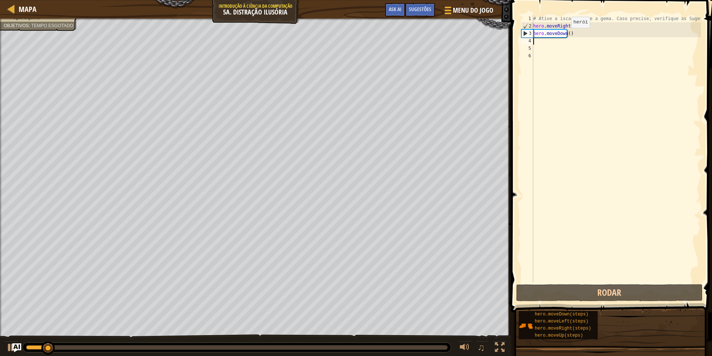
click at [564, 35] on div "# Ative a isca e pegue a gema. Caso precise, verifique as Sugestões. hero . mov…" at bounding box center [616, 156] width 169 height 283
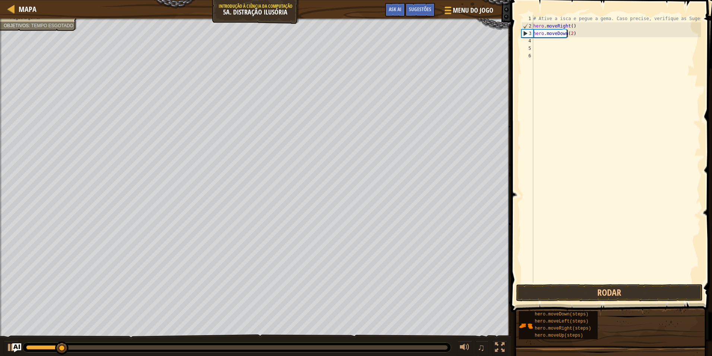
scroll to position [3, 3]
type textarea "hero.moveDown(2)"
click at [580, 294] on button "Rodar" at bounding box center [609, 292] width 187 height 17
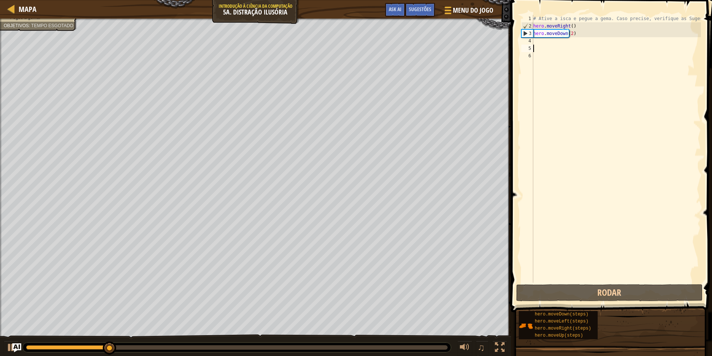
click at [553, 47] on div "# Ative a isca e pegue a gema. Caso precise, verifique as Sugestões. hero . mov…" at bounding box center [616, 156] width 169 height 283
click at [549, 42] on div "# Ative a isca e pegue a gema. Caso precise, verifique as Sugestões. hero . mov…" at bounding box center [616, 156] width 169 height 283
type textarea "h"
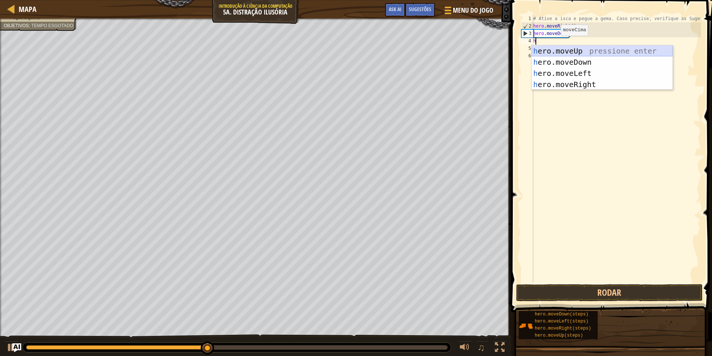
click at [568, 51] on div "h ero.moveUp pressione enter h ero.moveDown pressione enter h ero.moveLeft pres…" at bounding box center [602, 78] width 141 height 67
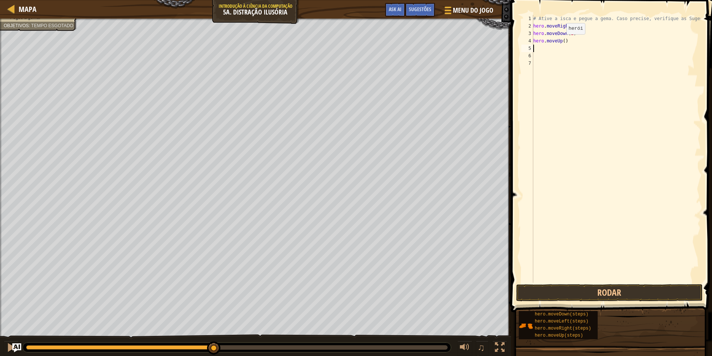
click at [560, 41] on div "# Ative a isca e pegue a gema. Caso precise, verifique as Sugestões. hero . mov…" at bounding box center [616, 156] width 169 height 283
click at [532, 44] on div "4" at bounding box center [527, 40] width 12 height 7
type textarea "hero.moveUp(2)"
click at [538, 45] on div "# Ative a isca e pegue a gema. Caso precise, verifique as Sugestões. hero . mov…" at bounding box center [616, 156] width 169 height 283
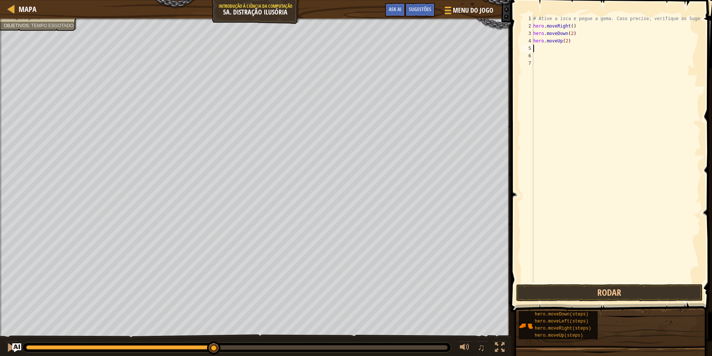
scroll to position [3, 0]
type textarea "h"
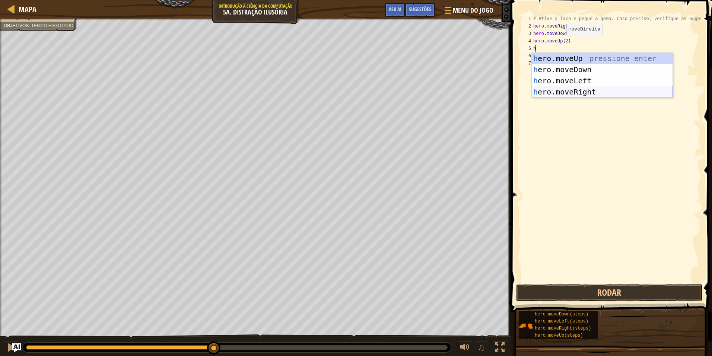
click at [556, 88] on div "h ero.moveUp pressione enter h ero.moveDown pressione enter h ero.moveLeft pres…" at bounding box center [602, 86] width 141 height 67
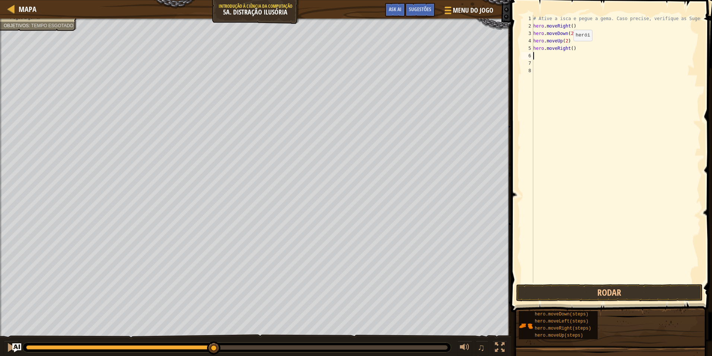
click at [567, 48] on div "# Ative a isca e pegue a gema. Caso precise, verifique as Sugestões. hero . mov…" at bounding box center [616, 156] width 169 height 283
type textarea "hero.moveRight(3)"
click at [576, 293] on button "Rodar" at bounding box center [609, 292] width 187 height 17
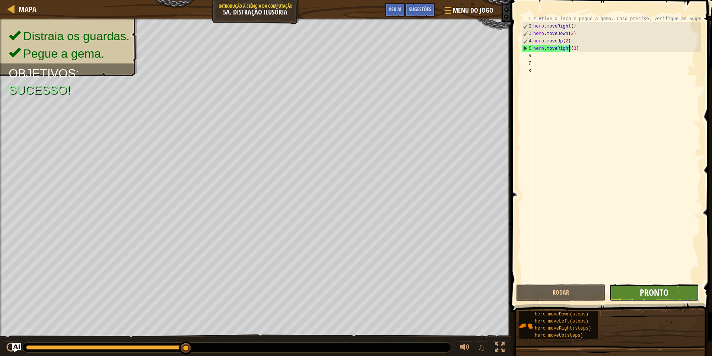
click at [649, 289] on span "Pronto" at bounding box center [654, 293] width 29 height 12
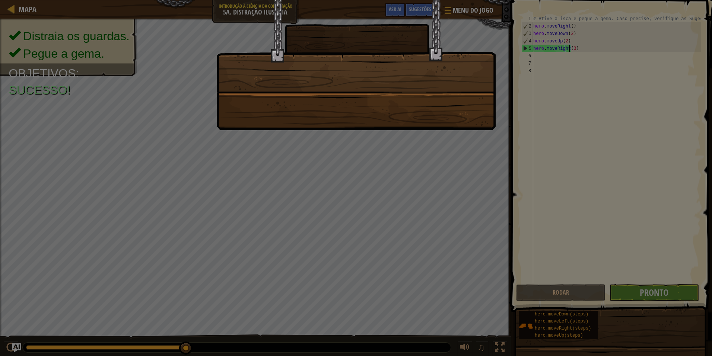
click at [411, 133] on div at bounding box center [356, 178] width 712 height 356
click at [411, 132] on div at bounding box center [356, 178] width 712 height 356
click at [409, 121] on div at bounding box center [355, 65] width 279 height 130
click at [408, 115] on div at bounding box center [355, 65] width 279 height 130
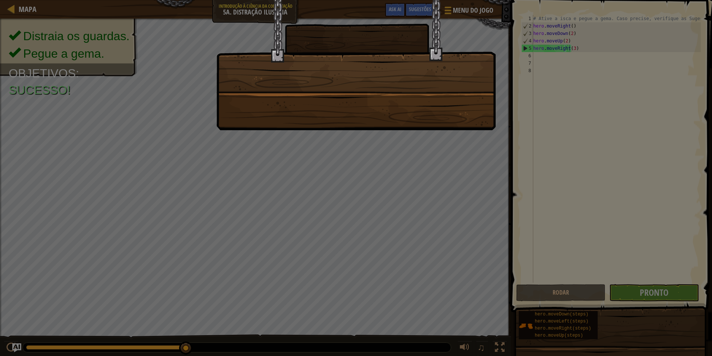
click at [407, 113] on div at bounding box center [355, 65] width 279 height 130
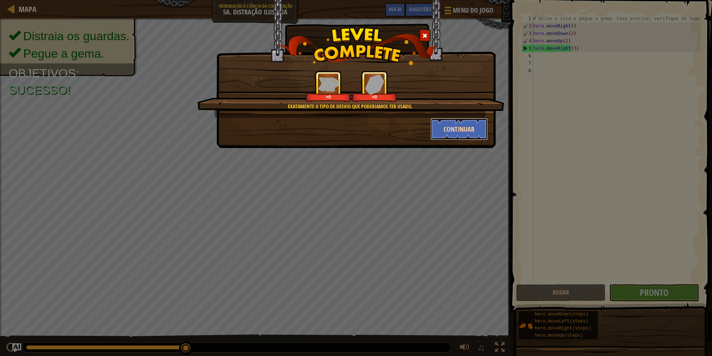
click at [477, 128] on button "Continuar" at bounding box center [459, 129] width 58 height 22
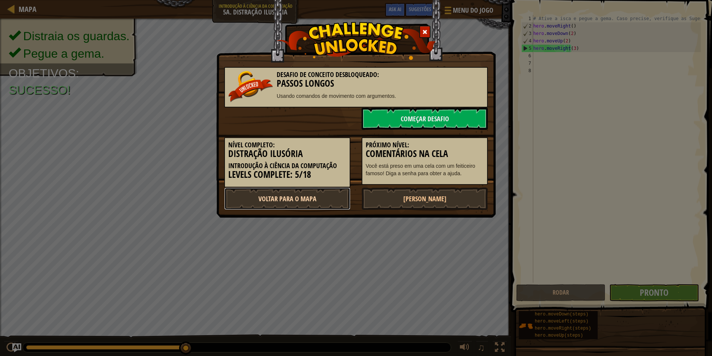
click at [304, 192] on link "Voltar para o Mapa" at bounding box center [287, 199] width 126 height 22
select select "pt-BR"
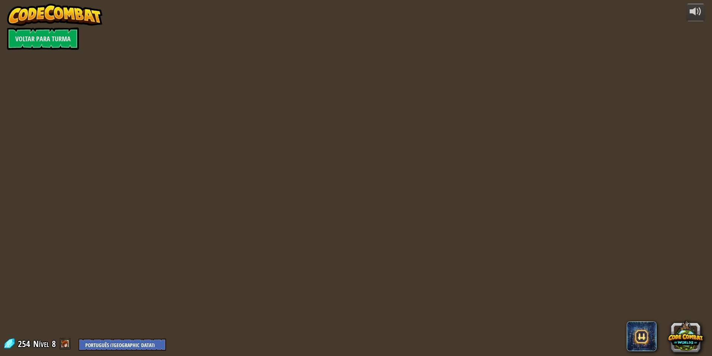
select select "pt-BR"
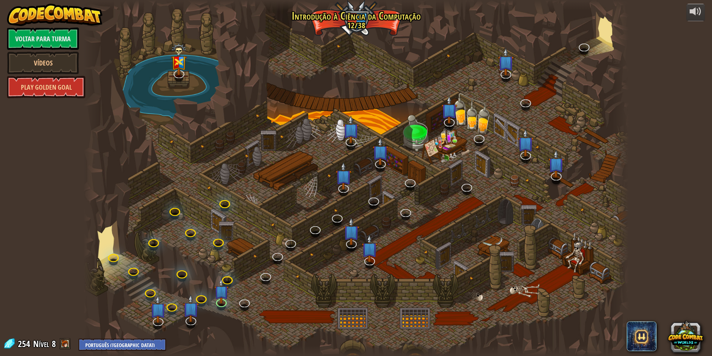
select select "pt-BR"
